Goal: Task Accomplishment & Management: Use online tool/utility

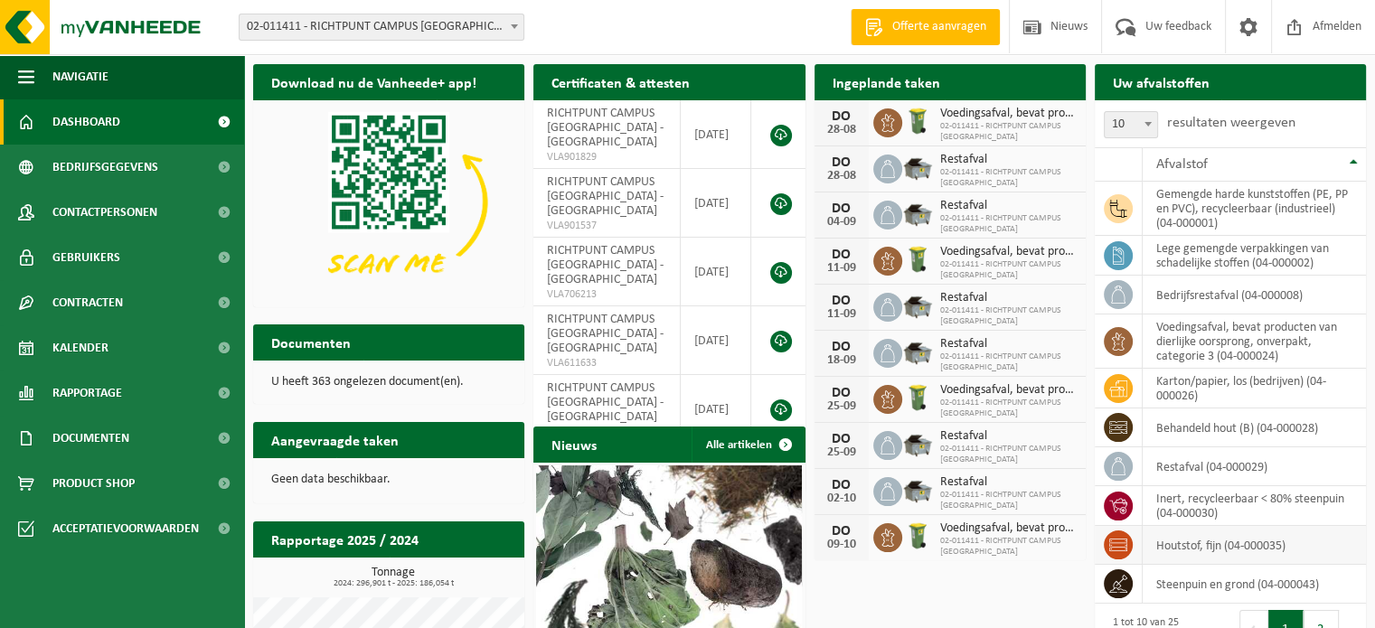
click at [1182, 542] on td "houtstof, fijn (04-000035)" at bounding box center [1254, 545] width 223 height 39
click at [1127, 551] on span at bounding box center [1118, 545] width 29 height 29
click at [1167, 541] on td "houtstof, fijn (04-000035)" at bounding box center [1254, 545] width 223 height 39
click at [111, 168] on span "Bedrijfsgegevens" at bounding box center [105, 167] width 106 height 45
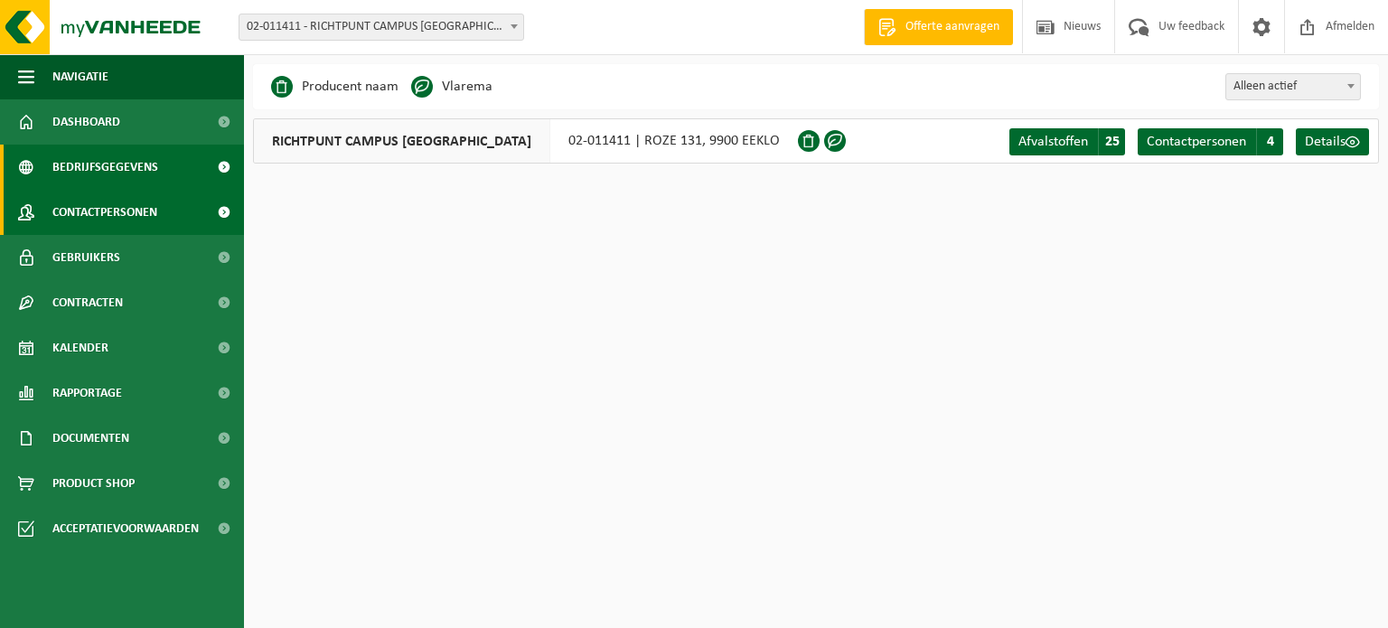
click at [115, 211] on span "Contactpersonen" at bounding box center [104, 212] width 105 height 45
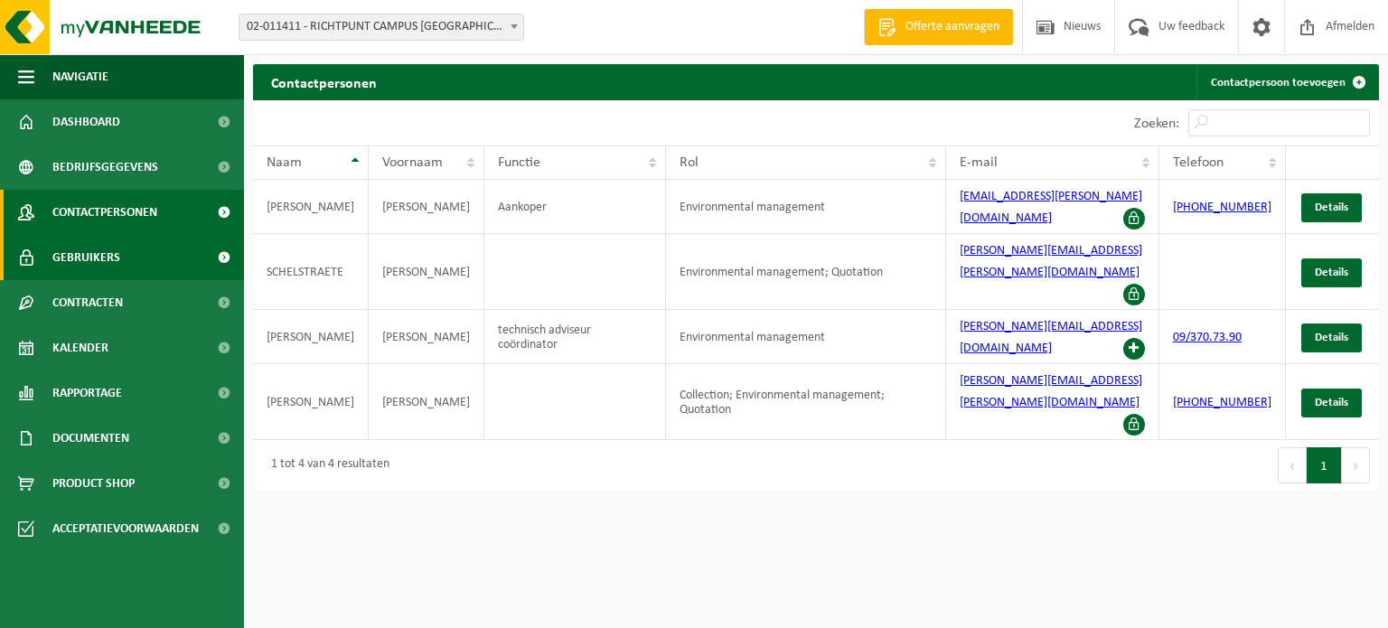
click at [115, 253] on span "Gebruikers" at bounding box center [86, 257] width 68 height 45
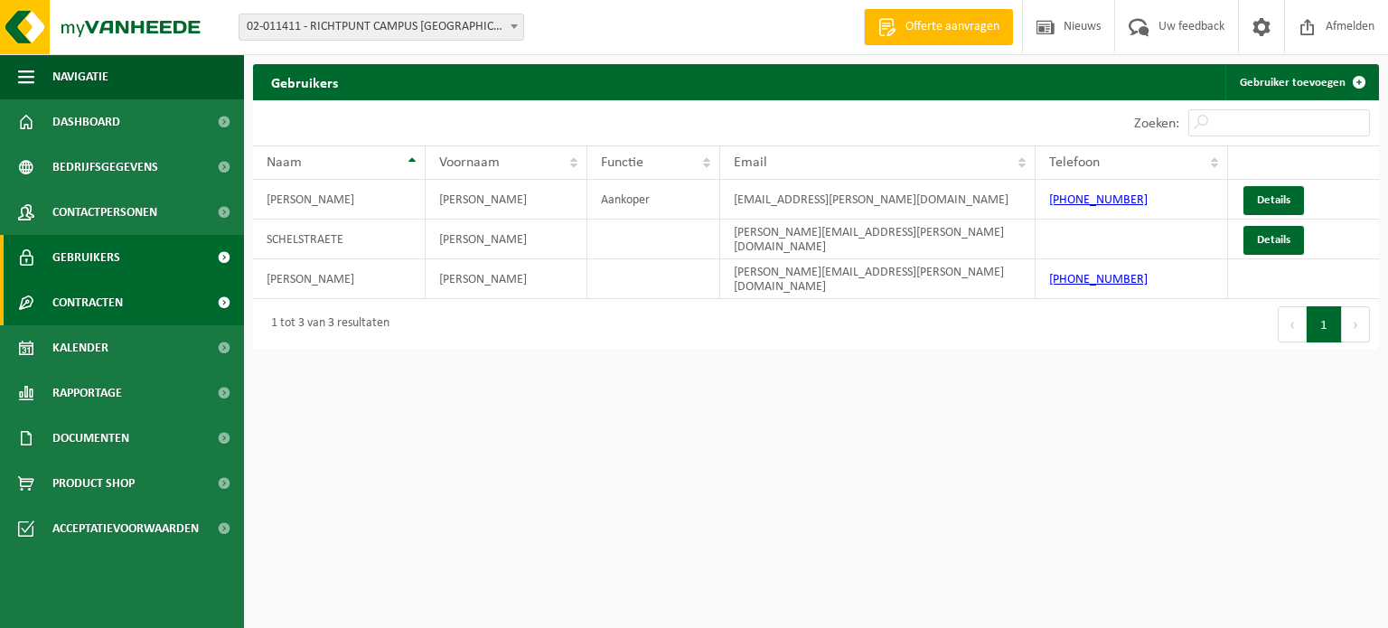
click at [104, 296] on span "Contracten" at bounding box center [87, 302] width 71 height 45
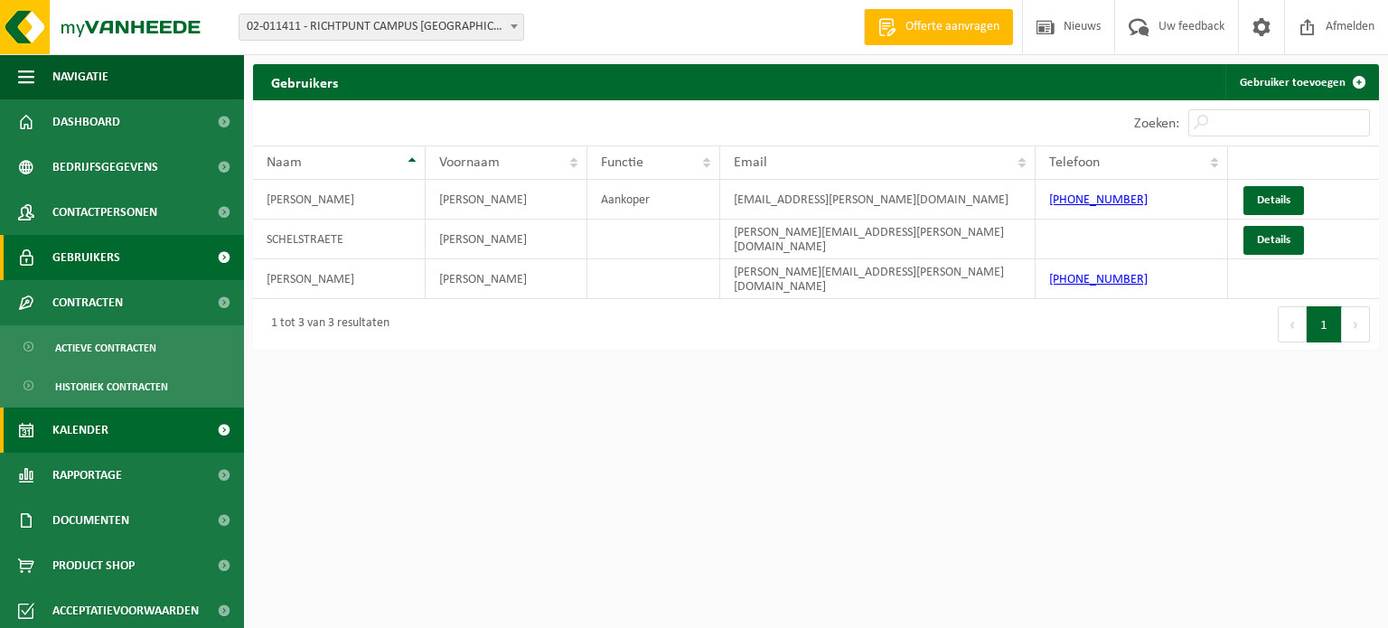
click at [98, 442] on span "Kalender" at bounding box center [80, 430] width 56 height 45
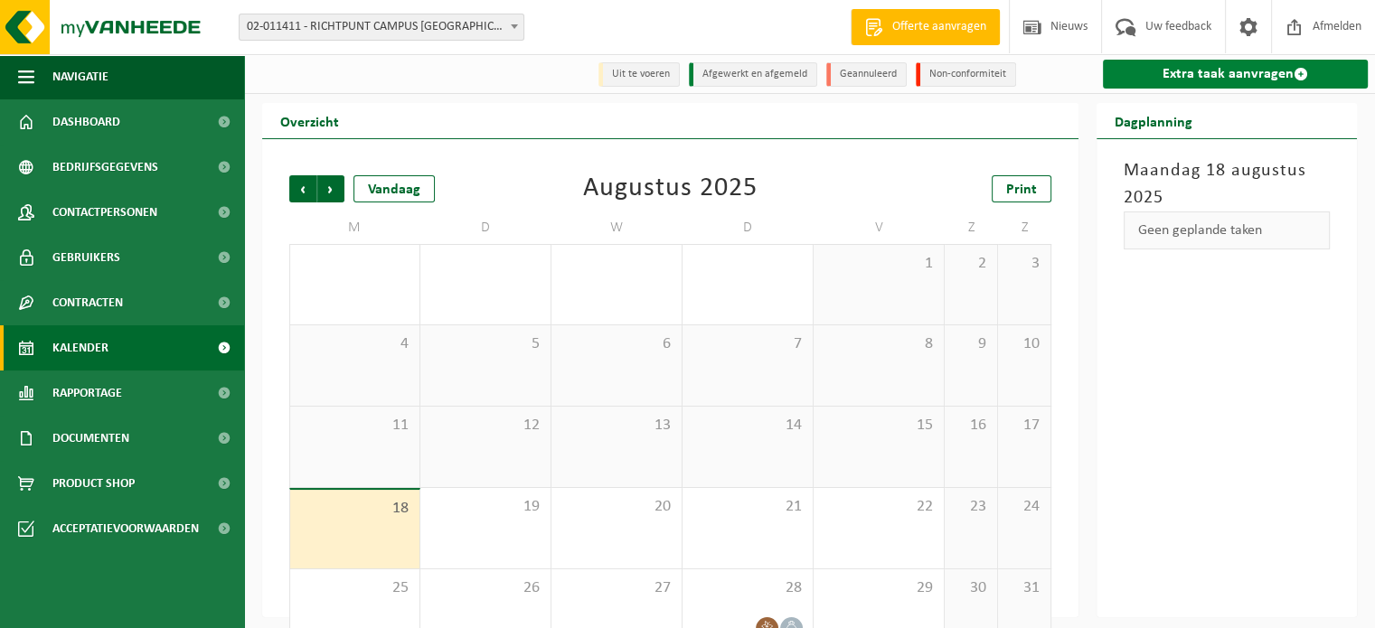
click at [1204, 75] on link "Extra taak aanvragen" at bounding box center [1235, 74] width 265 height 29
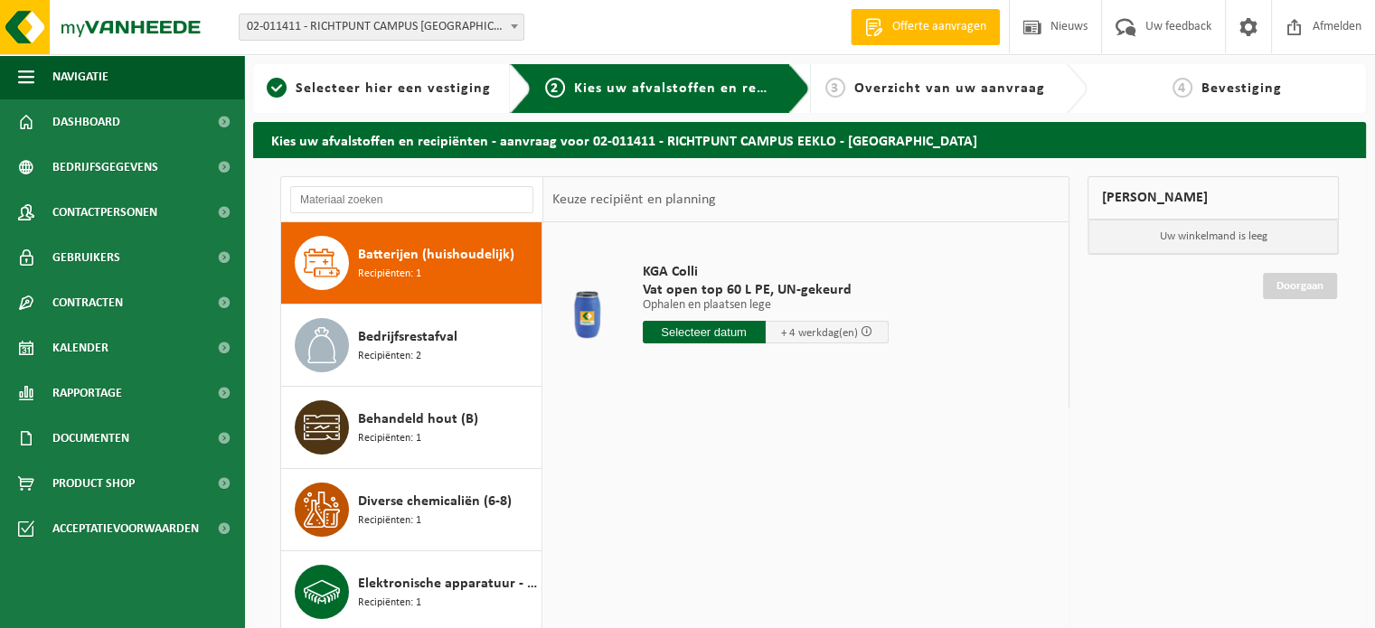
scroll to position [475, 0]
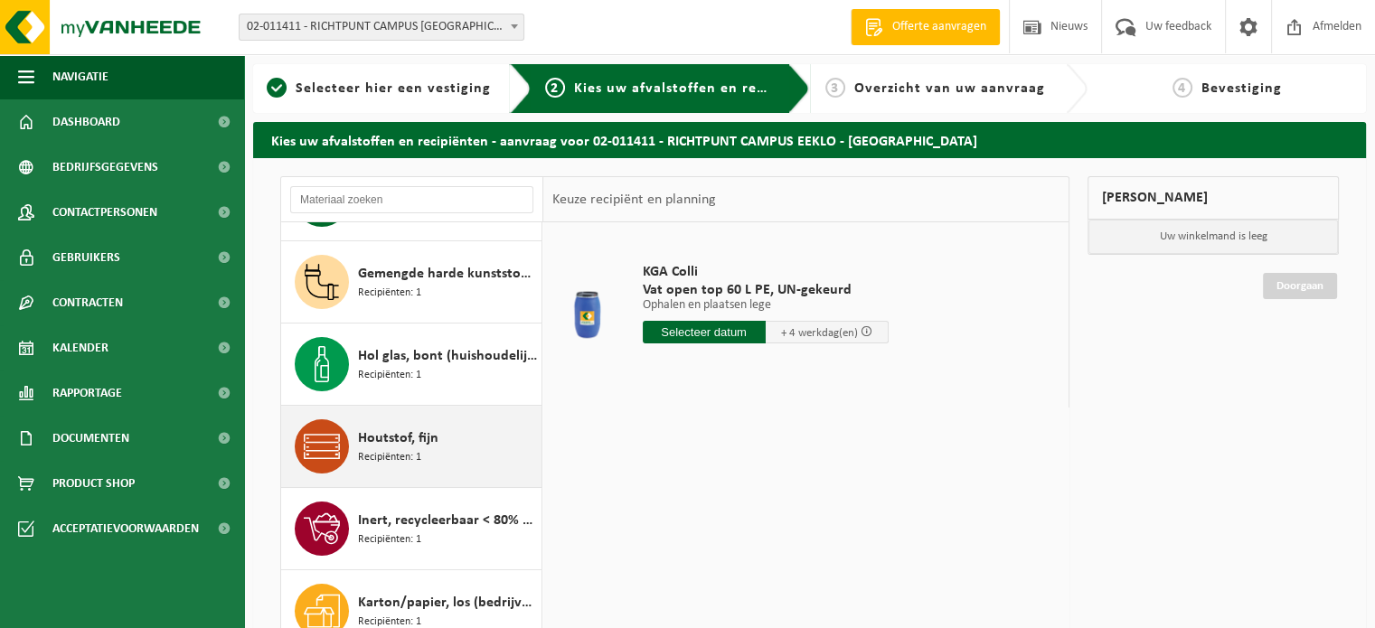
click at [387, 433] on span "Houtstof, fijn" at bounding box center [398, 439] width 80 height 22
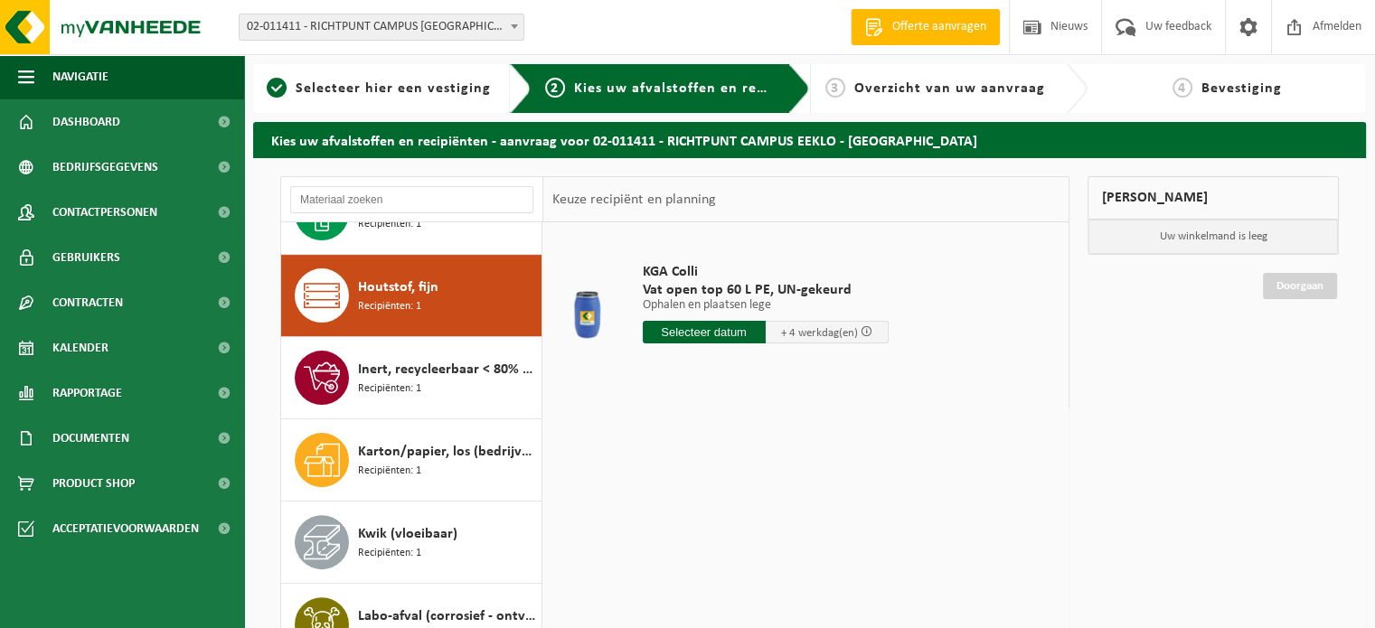
scroll to position [656, 0]
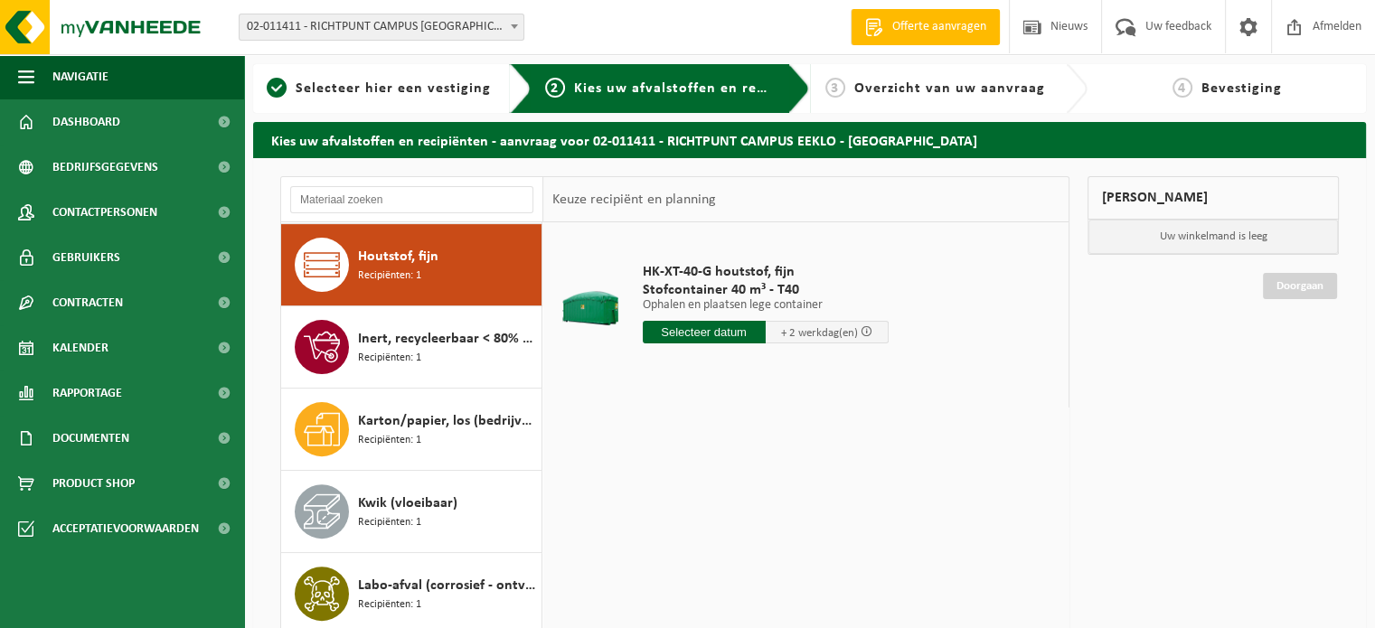
click at [707, 329] on input "text" at bounding box center [704, 332] width 123 height 23
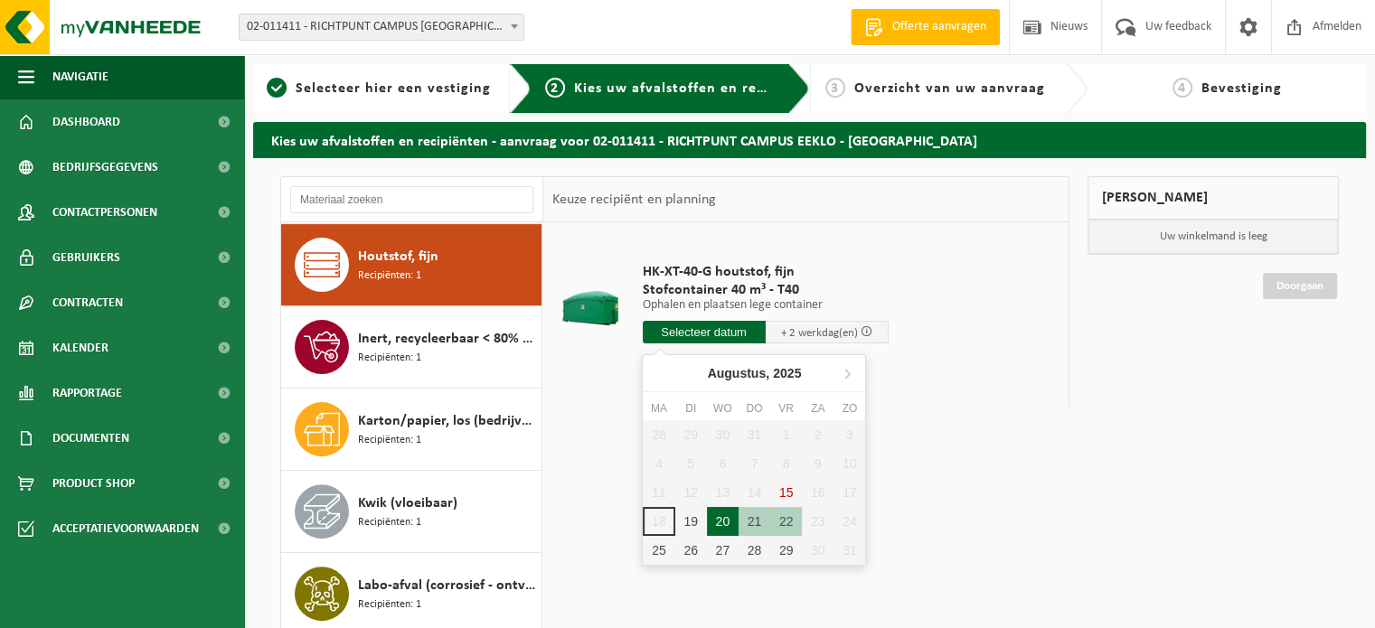
click at [727, 517] on div "20" at bounding box center [723, 521] width 32 height 29
type input "Van 2025-08-20"
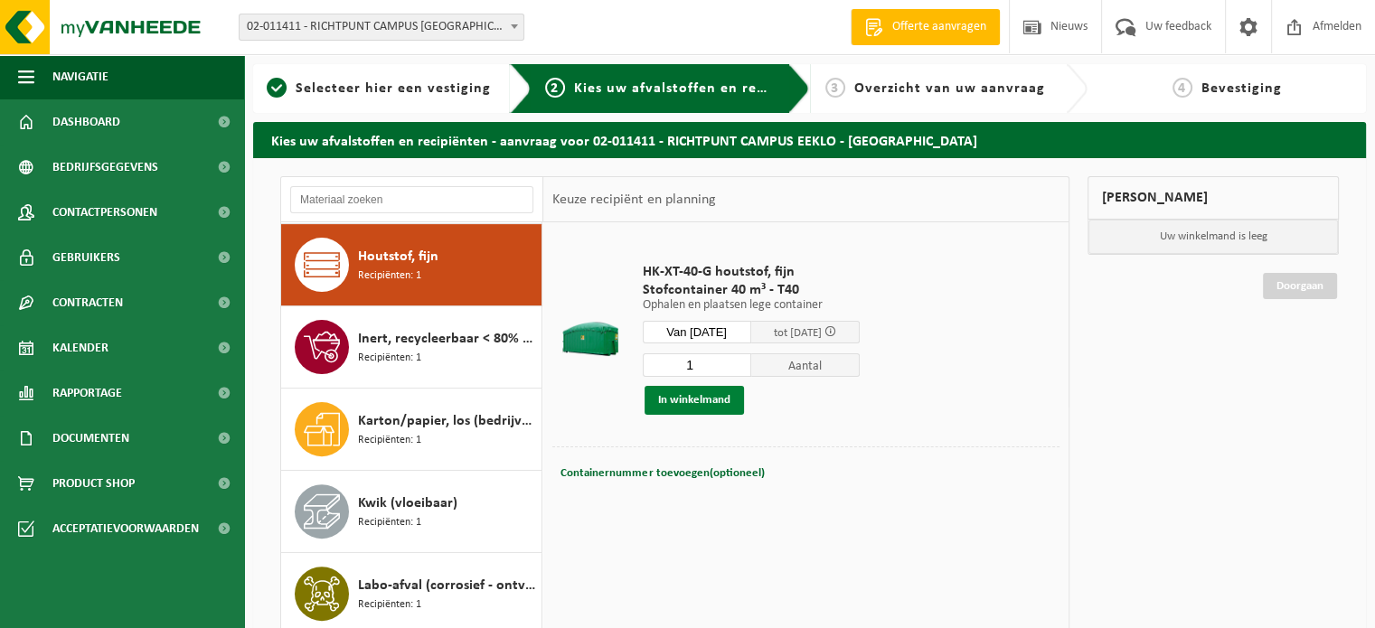
click at [711, 397] on button "In winkelmand" at bounding box center [694, 400] width 99 height 29
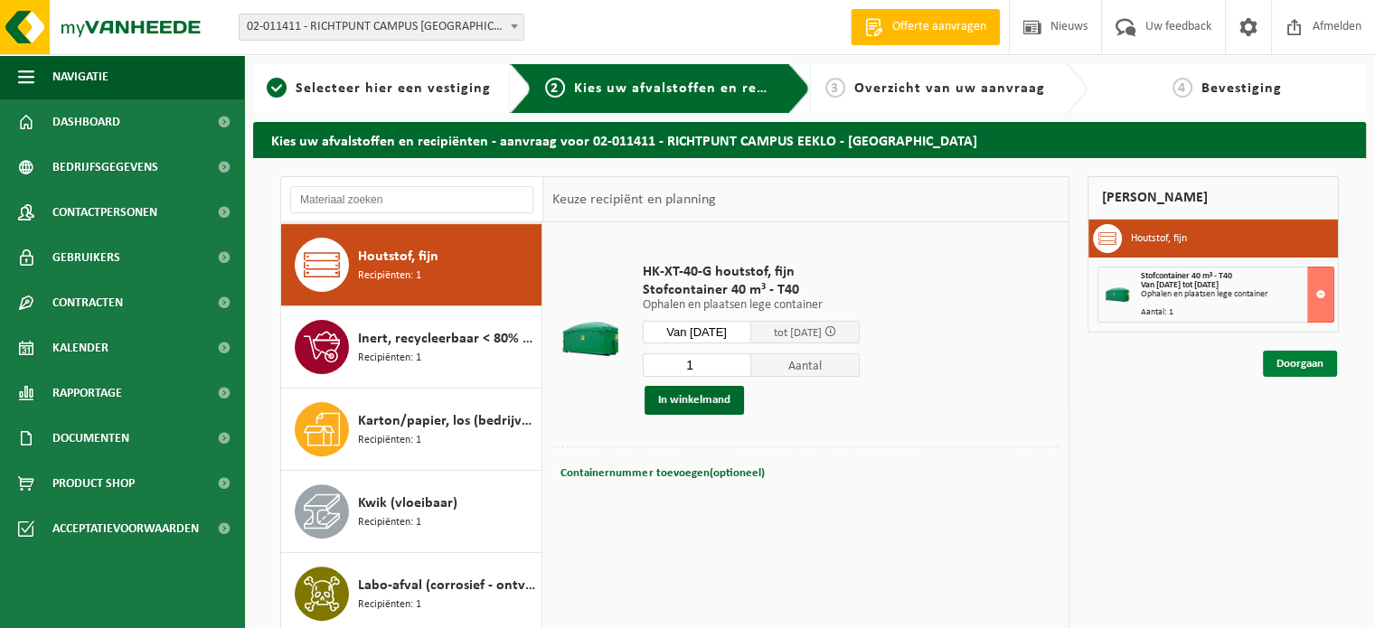
click at [1309, 363] on link "Doorgaan" at bounding box center [1300, 364] width 74 height 26
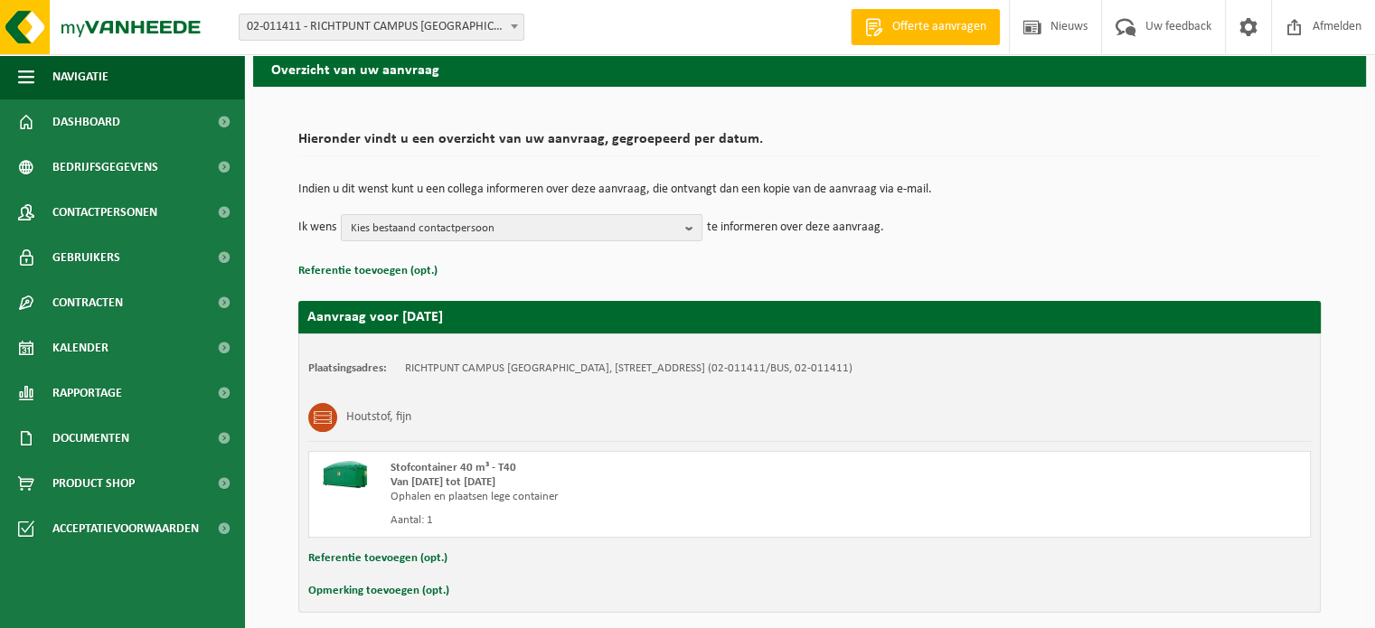
scroll to position [146, 0]
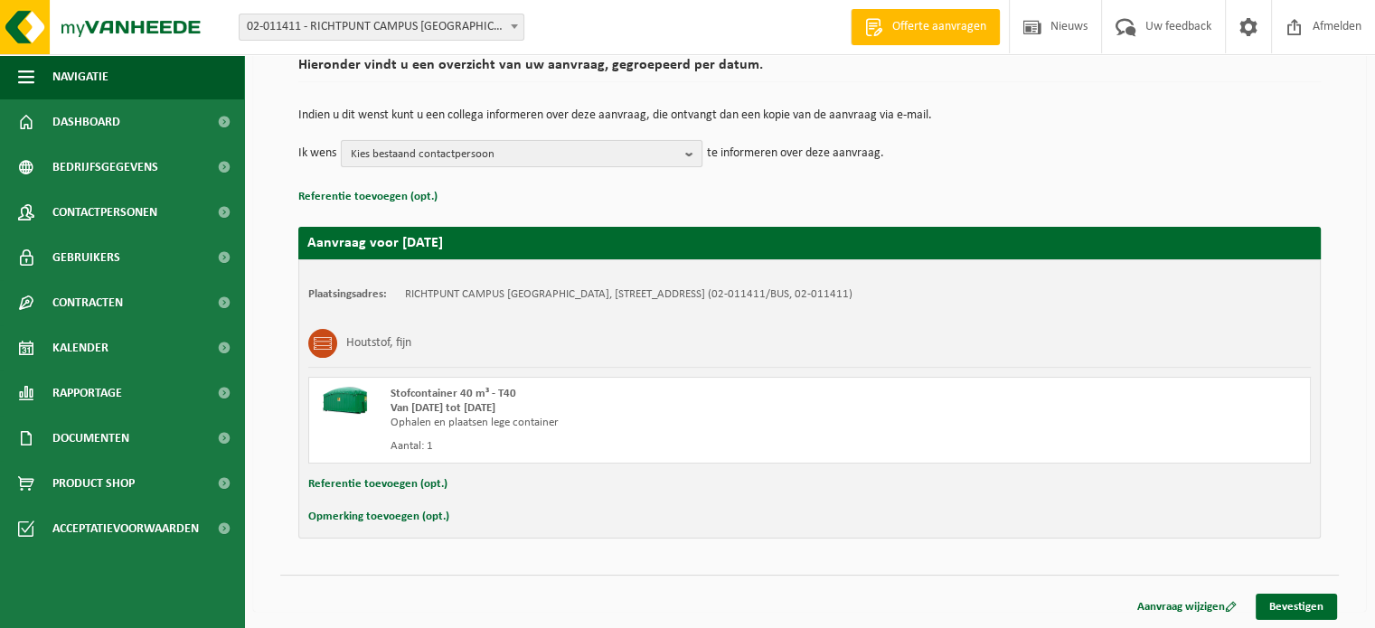
click at [690, 151] on b "button" at bounding box center [693, 153] width 16 height 25
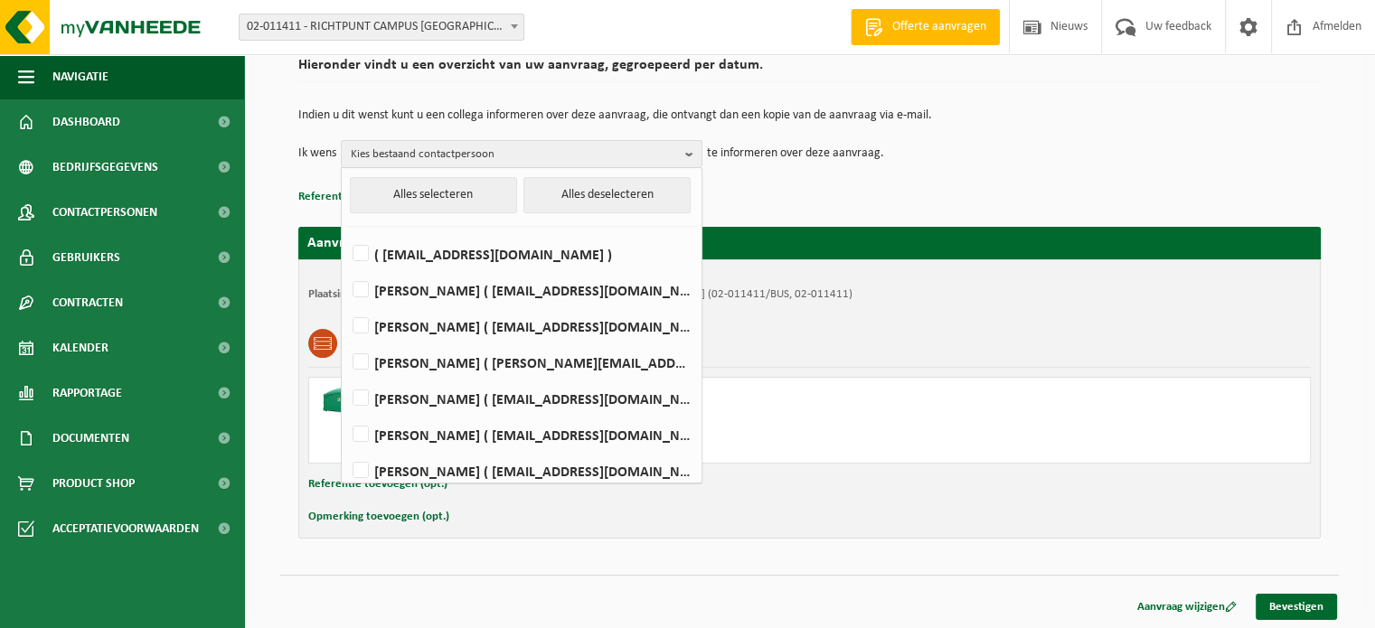
scroll to position [275, 0]
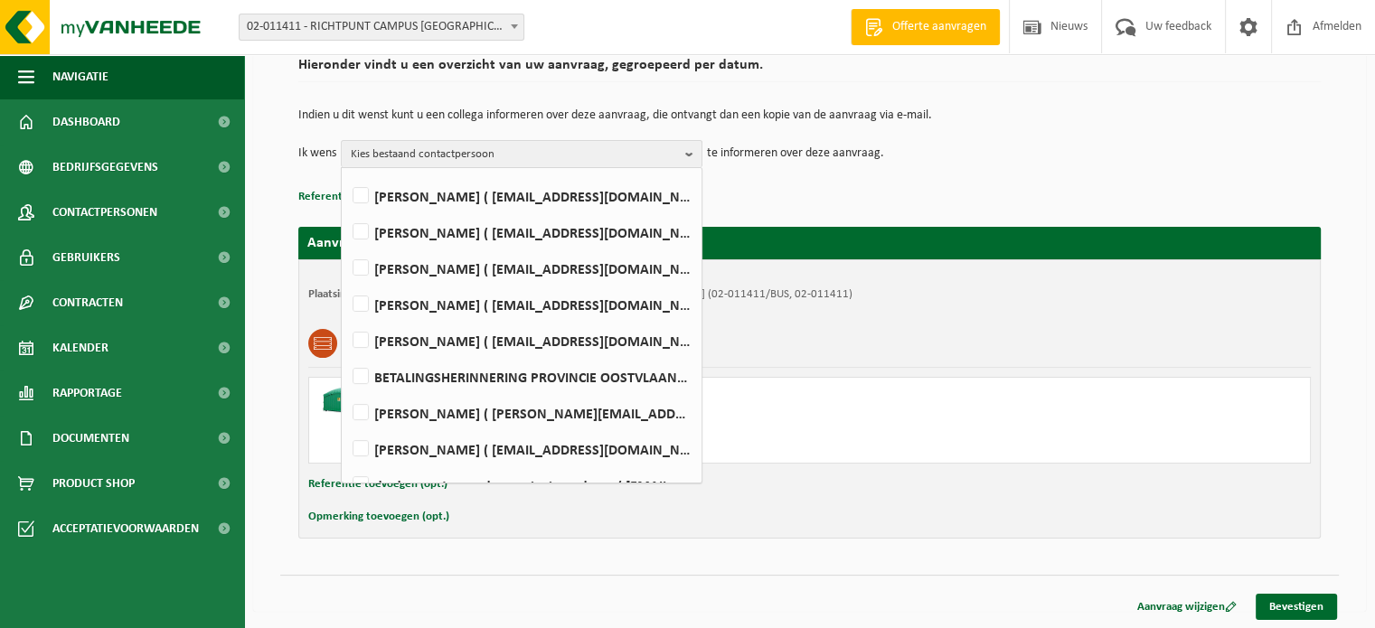
click at [774, 169] on div "Indien u dit wenst kunt u een collega informeren over deze aanvraag, die ontvan…" at bounding box center [809, 138] width 1022 height 94
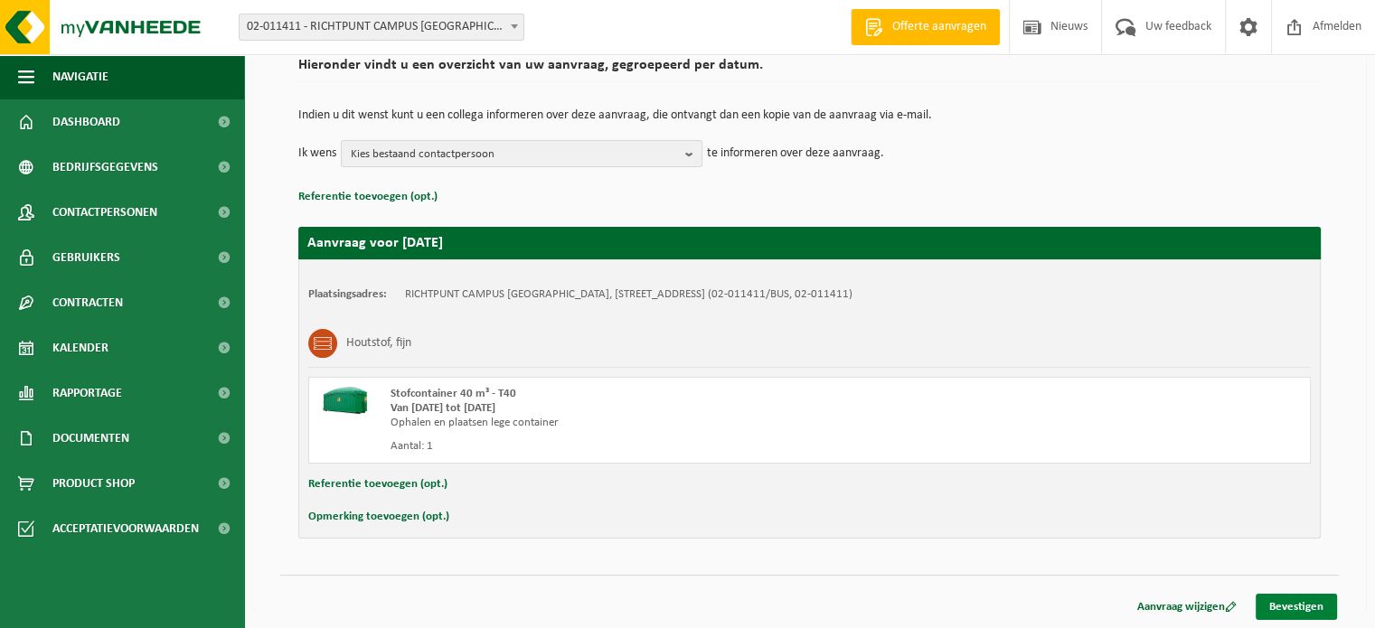
click at [1310, 607] on link "Bevestigen" at bounding box center [1296, 607] width 81 height 26
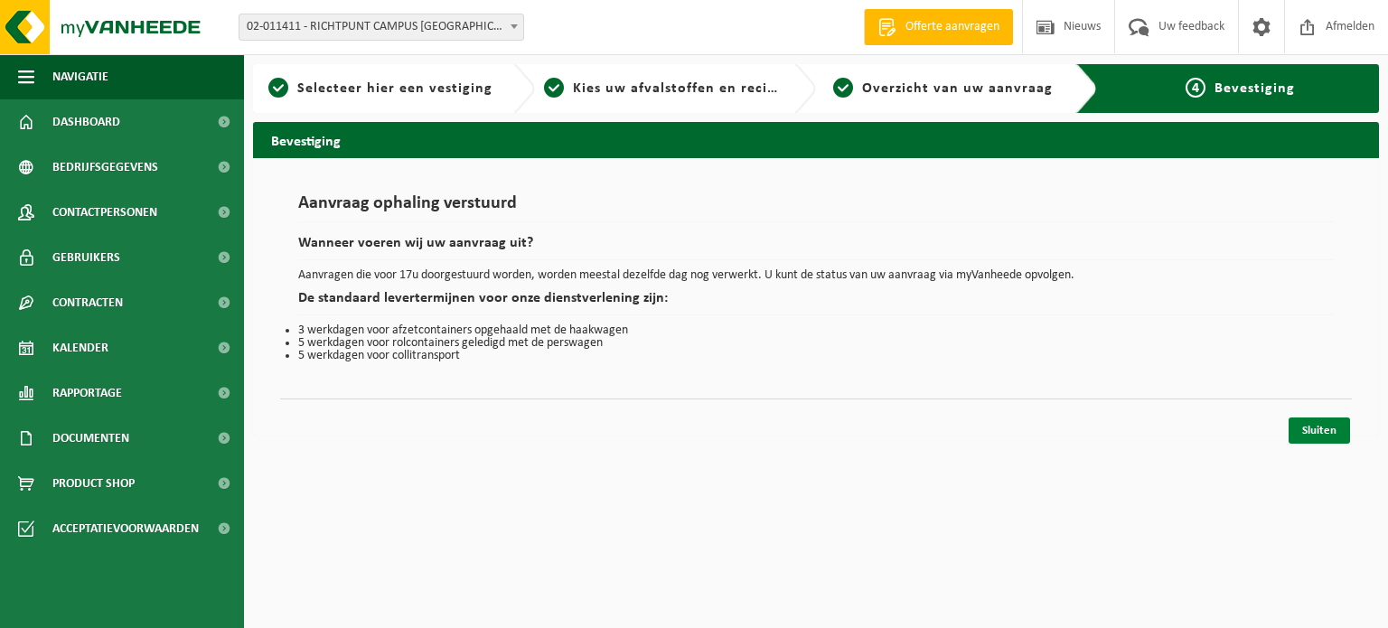
click at [1331, 421] on link "Sluiten" at bounding box center [1319, 431] width 61 height 26
